Goal: Find specific page/section: Find specific page/section

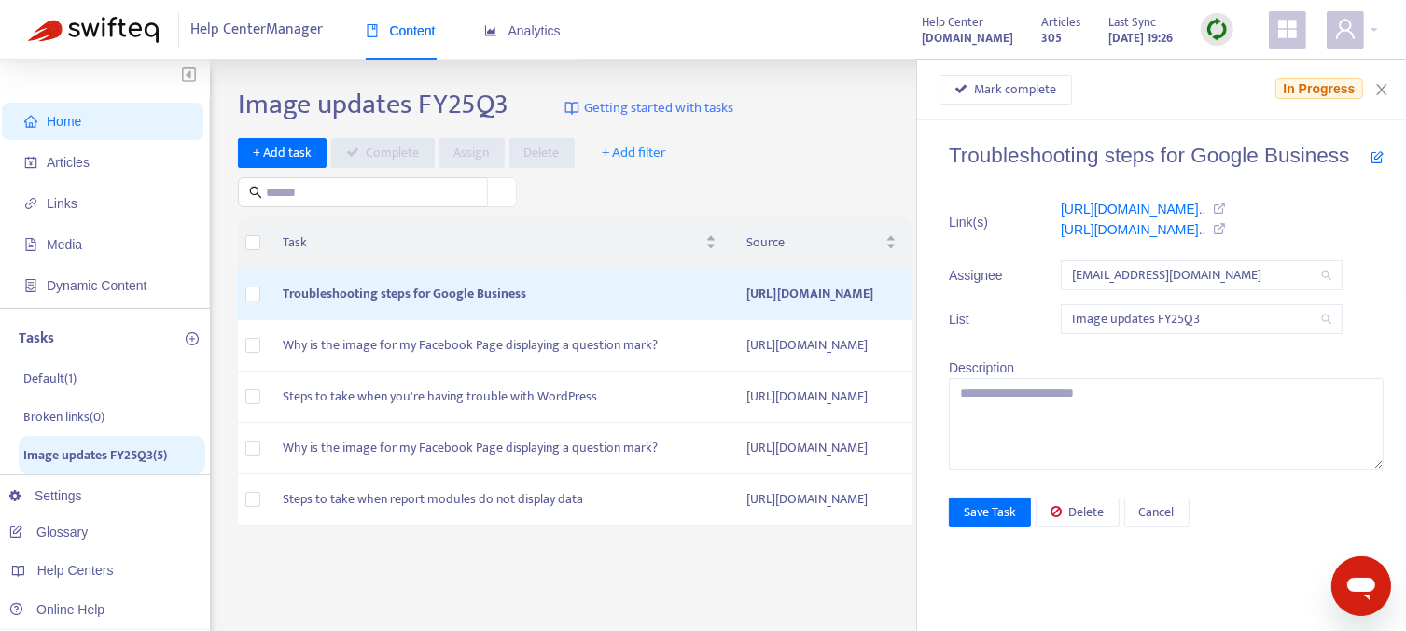
click at [59, 119] on span "Home" at bounding box center [64, 121] width 35 height 15
click at [1381, 86] on icon "close" at bounding box center [1381, 89] width 15 height 15
